Goal: Information Seeking & Learning: Learn about a topic

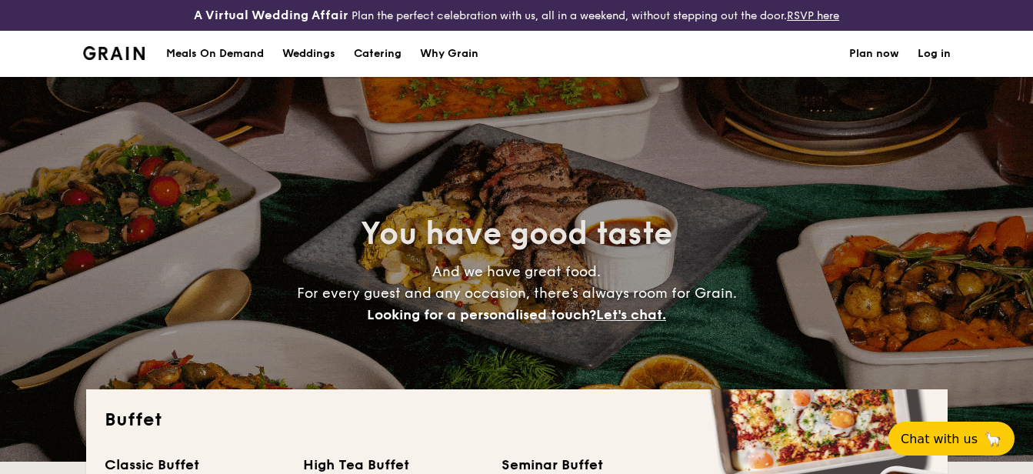
select select
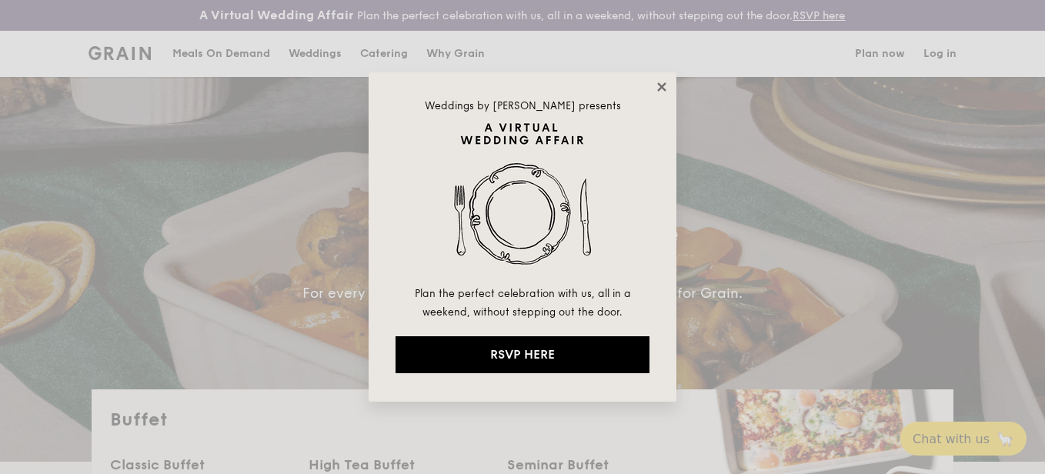
click at [659, 86] on icon at bounding box center [662, 87] width 14 height 14
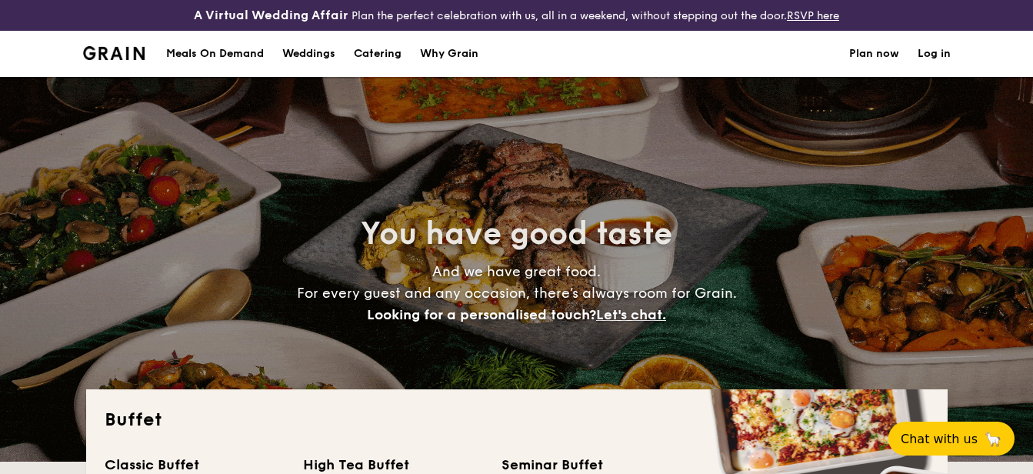
click at [432, 52] on div "Why Grain" at bounding box center [449, 54] width 58 height 46
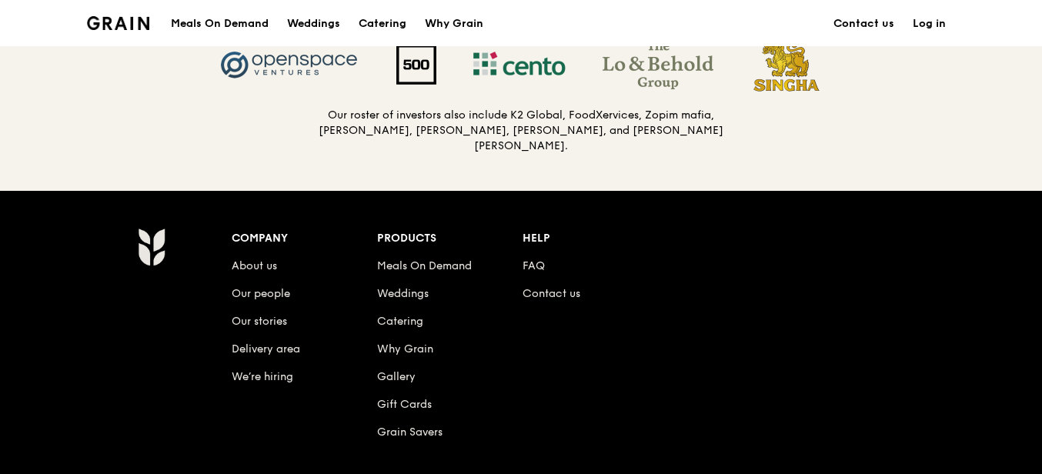
scroll to position [1693, 0]
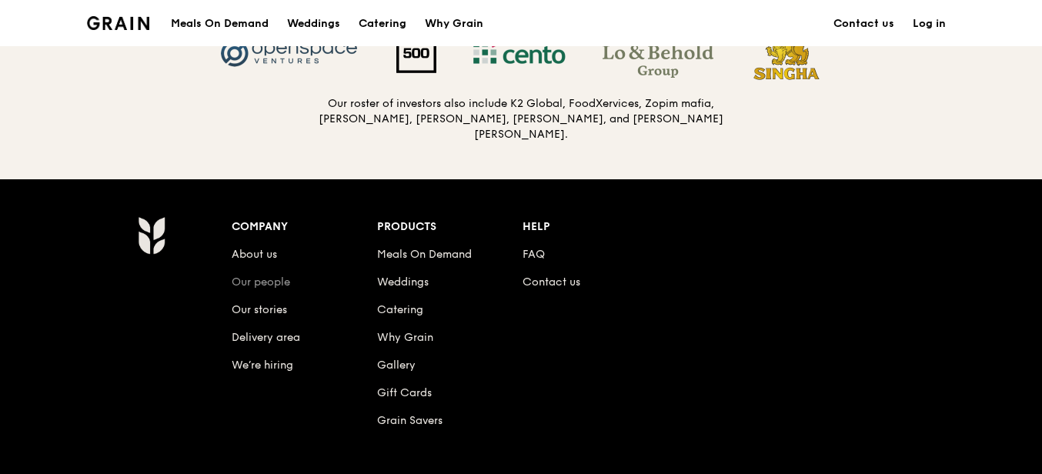
click at [263, 279] on link "Our people" at bounding box center [261, 281] width 58 height 13
